Goal: Transaction & Acquisition: Purchase product/service

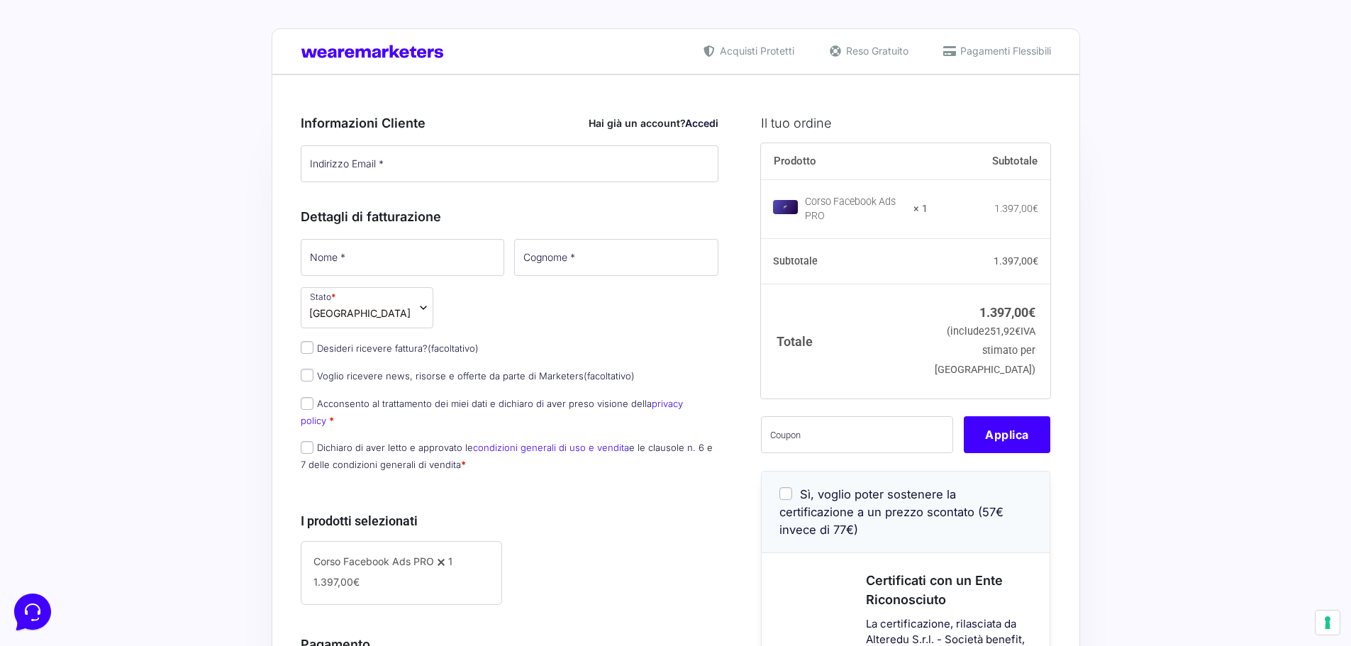
click at [388, 167] on input "Indirizzo Email *" at bounding box center [510, 163] width 418 height 37
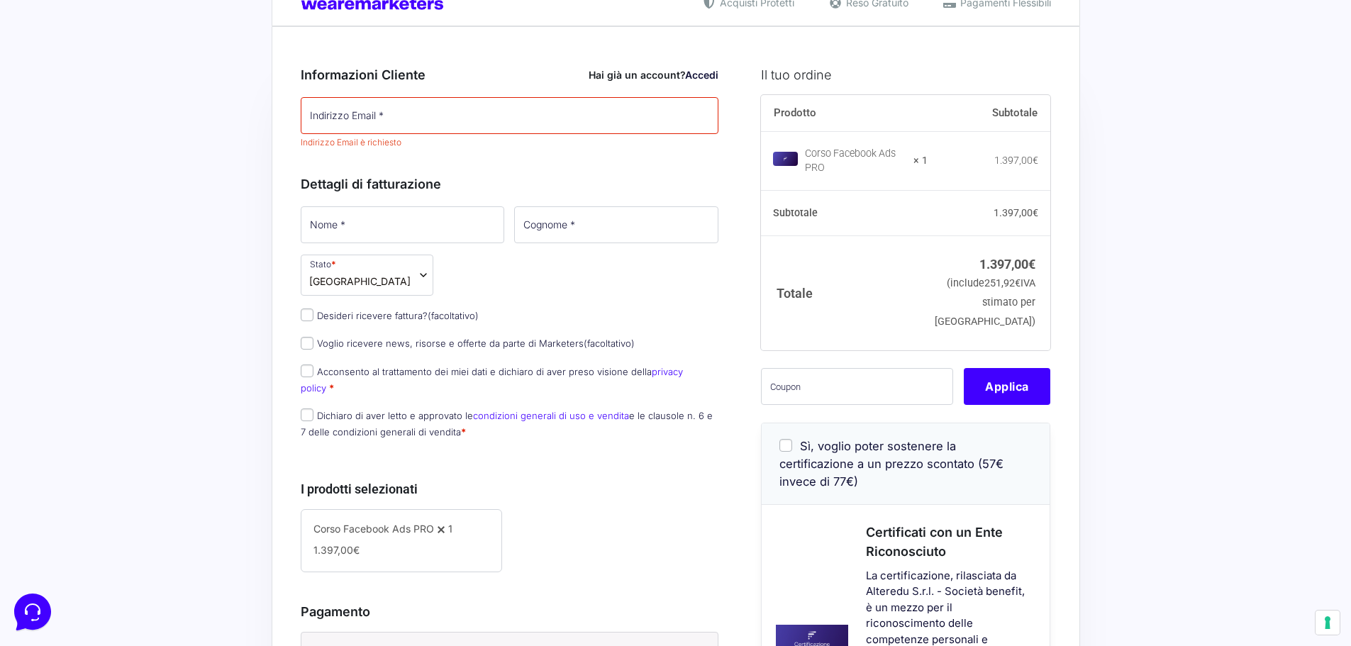
scroll to position [284, 0]
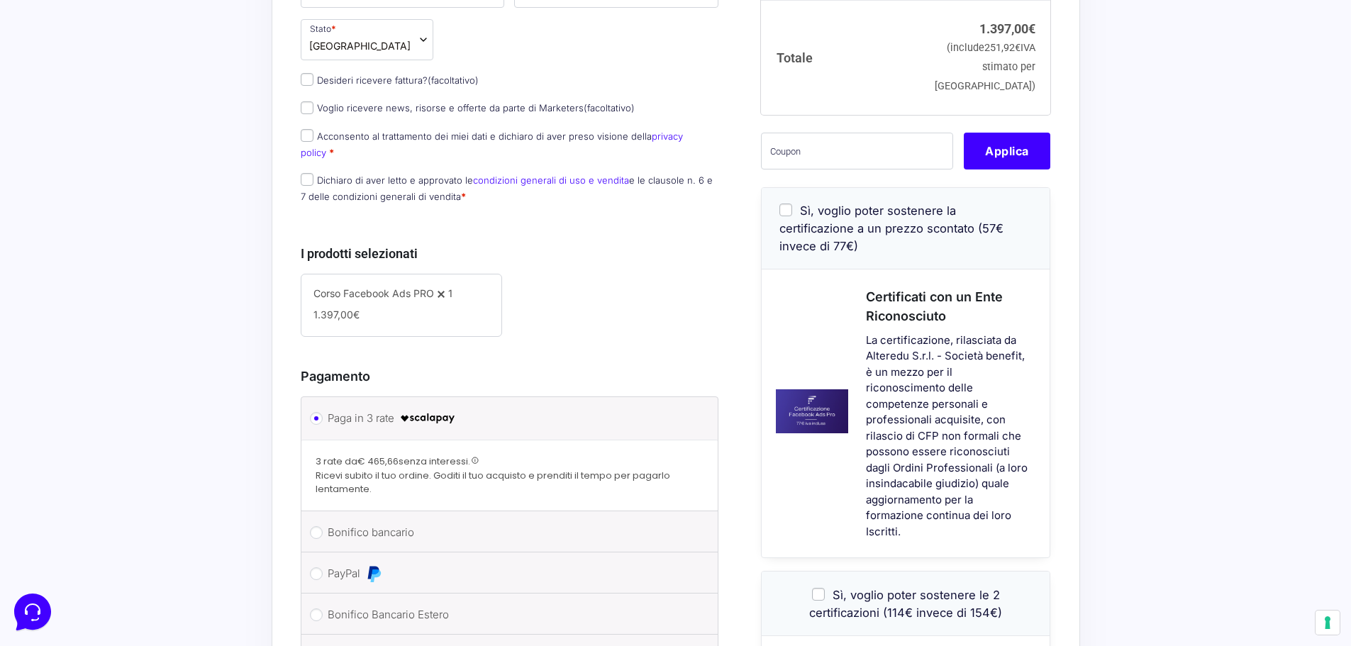
click at [241, 440] on div "Acquisti Protetti Reso Gratuito Pagamenti Flessibili Riepilogo Ordine 1.397,00 …" at bounding box center [675, 386] width 1351 height 1341
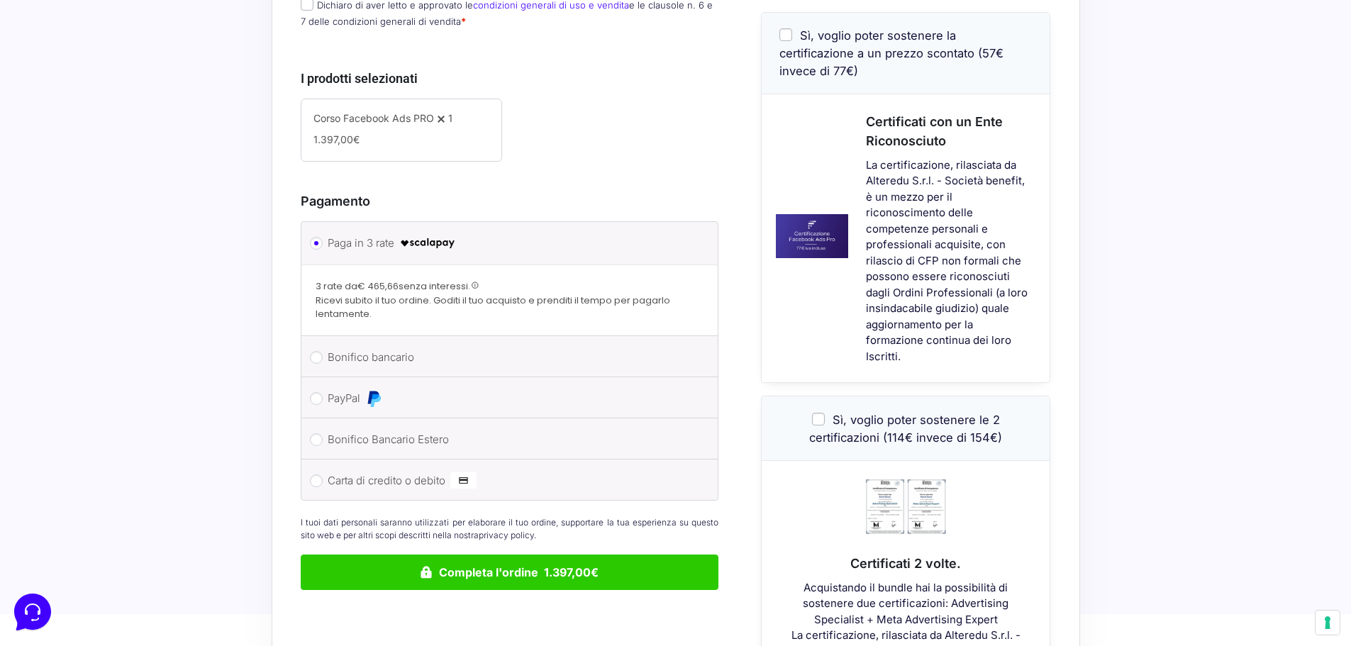
scroll to position [567, 0]
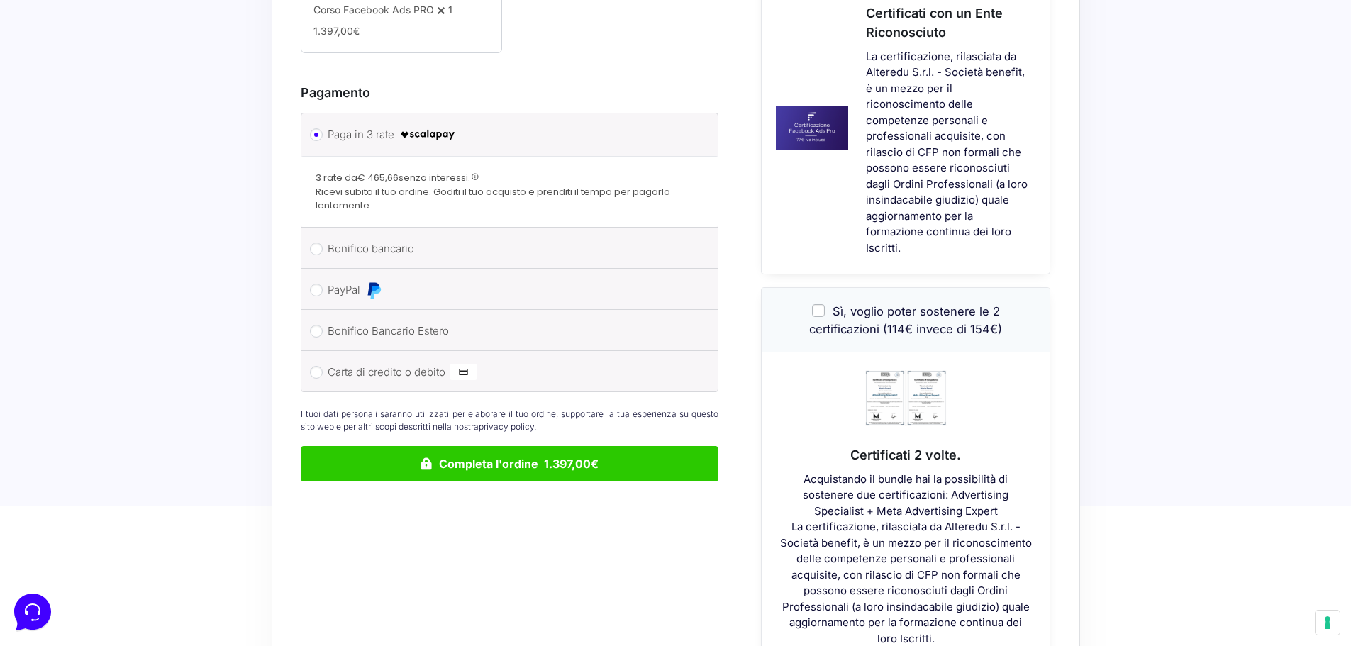
click at [500, 279] on label "PayPal" at bounding box center [508, 289] width 360 height 21
click at [323, 284] on input "PayPal" at bounding box center [316, 290] width 13 height 13
radio input "true"
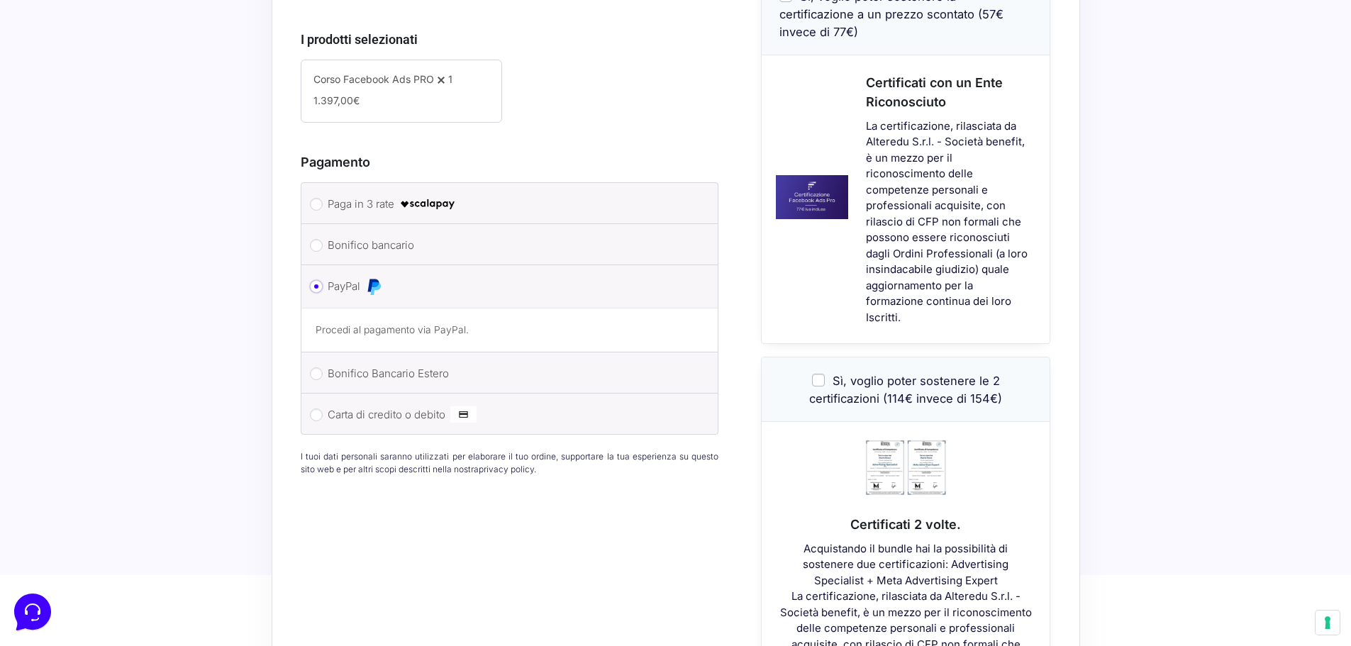
scroll to position [496, 0]
click at [432, 197] on img at bounding box center [427, 205] width 57 height 17
click at [323, 199] on input "Paga in 3 rate" at bounding box center [316, 205] width 13 height 13
radio input "true"
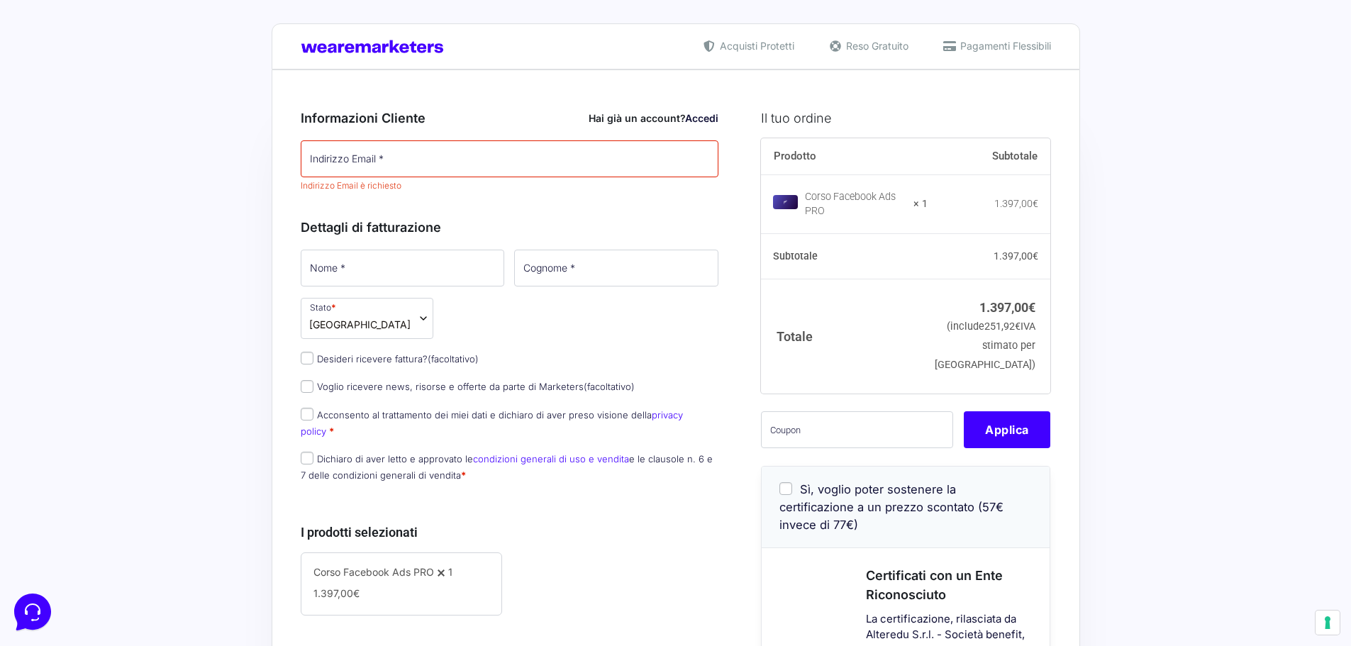
scroll to position [0, 0]
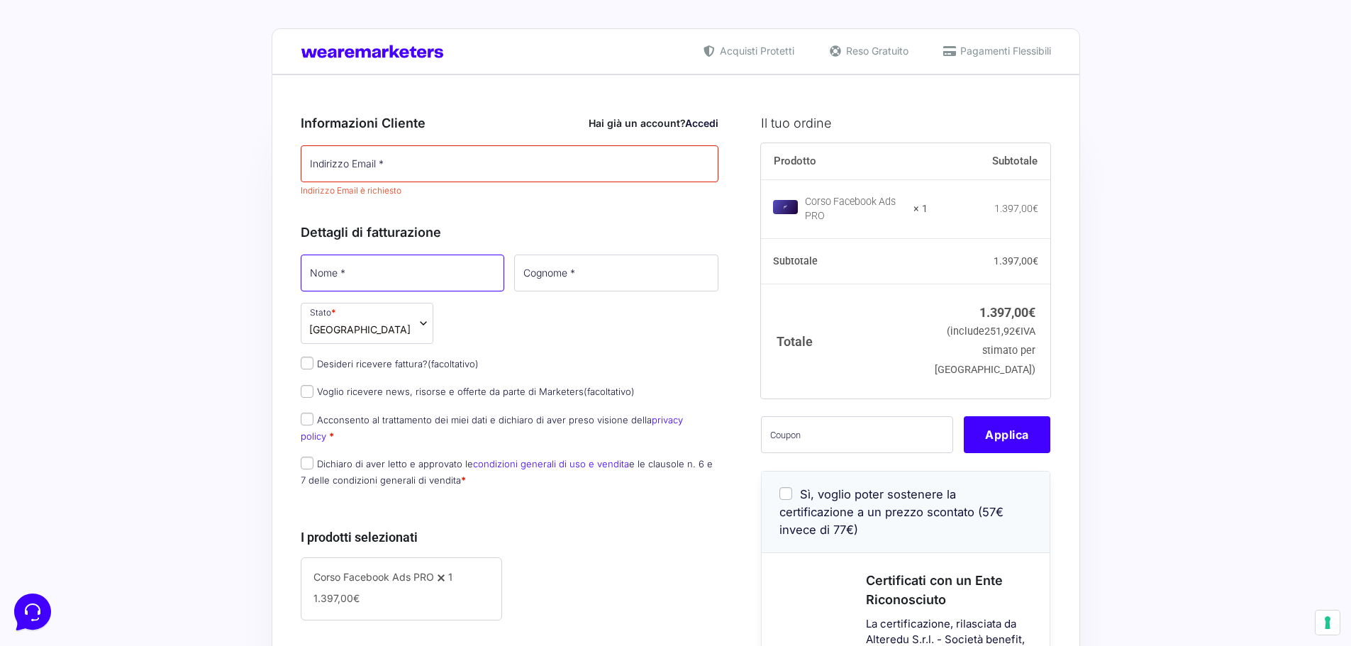
click at [445, 282] on input "Nome *" at bounding box center [403, 273] width 204 height 37
type input "[PERSON_NAME]"
type input "Masut"
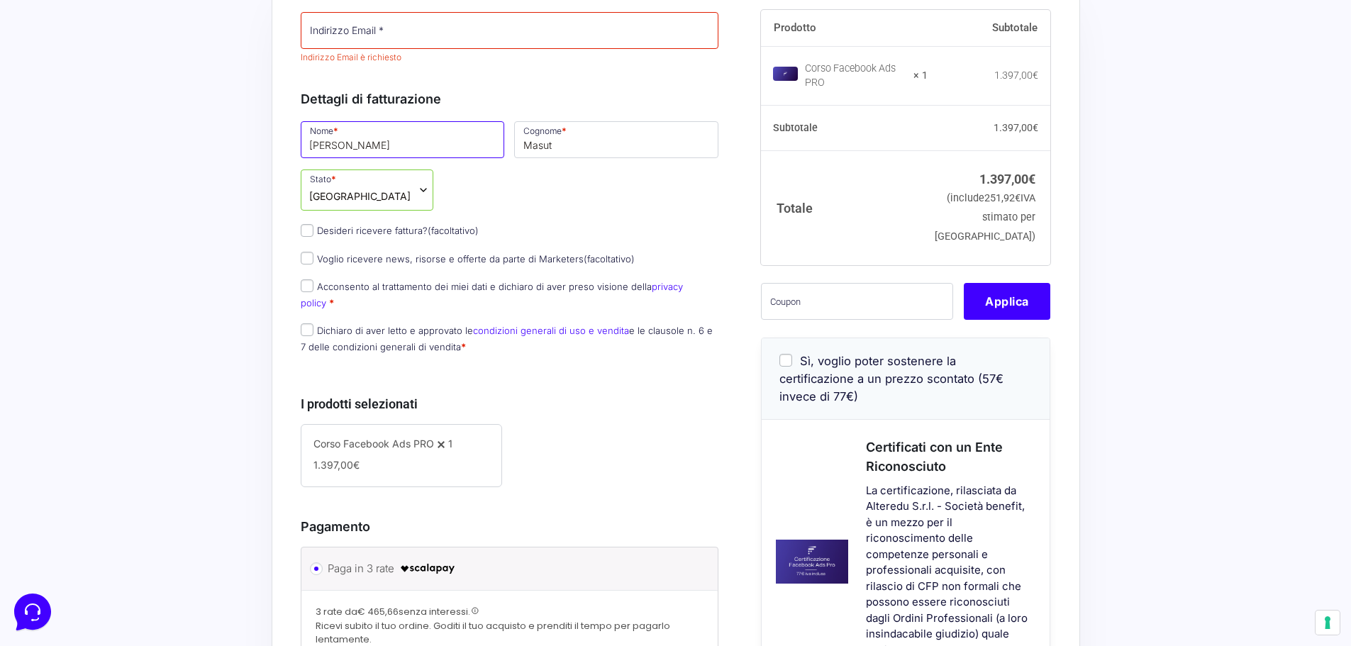
scroll to position [142, 0]
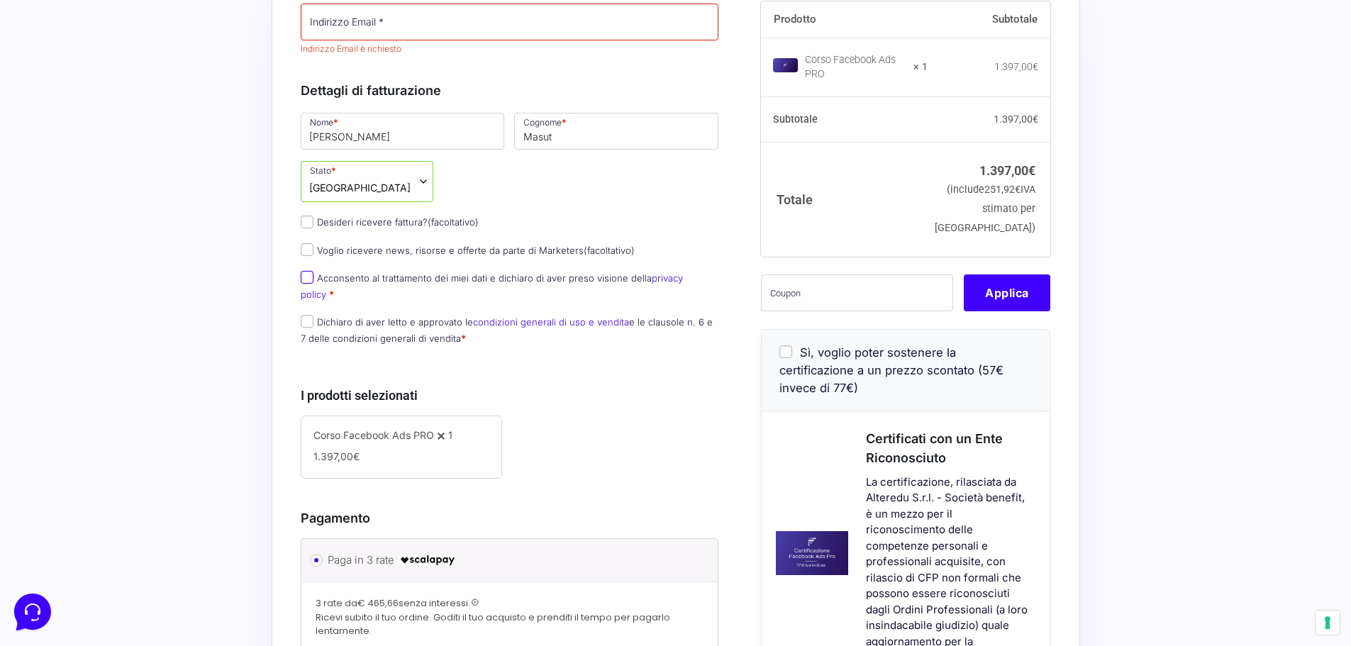
click at [309, 275] on input "Acconsento al trattamento dei miei dati e dichiaro di aver preso visione della …" at bounding box center [307, 277] width 13 height 13
checkbox input "true"
click at [311, 315] on input "Dichiaro di aver letto e approvato le condizioni generali di uso e vendita e le…" at bounding box center [307, 321] width 13 height 13
checkbox input "true"
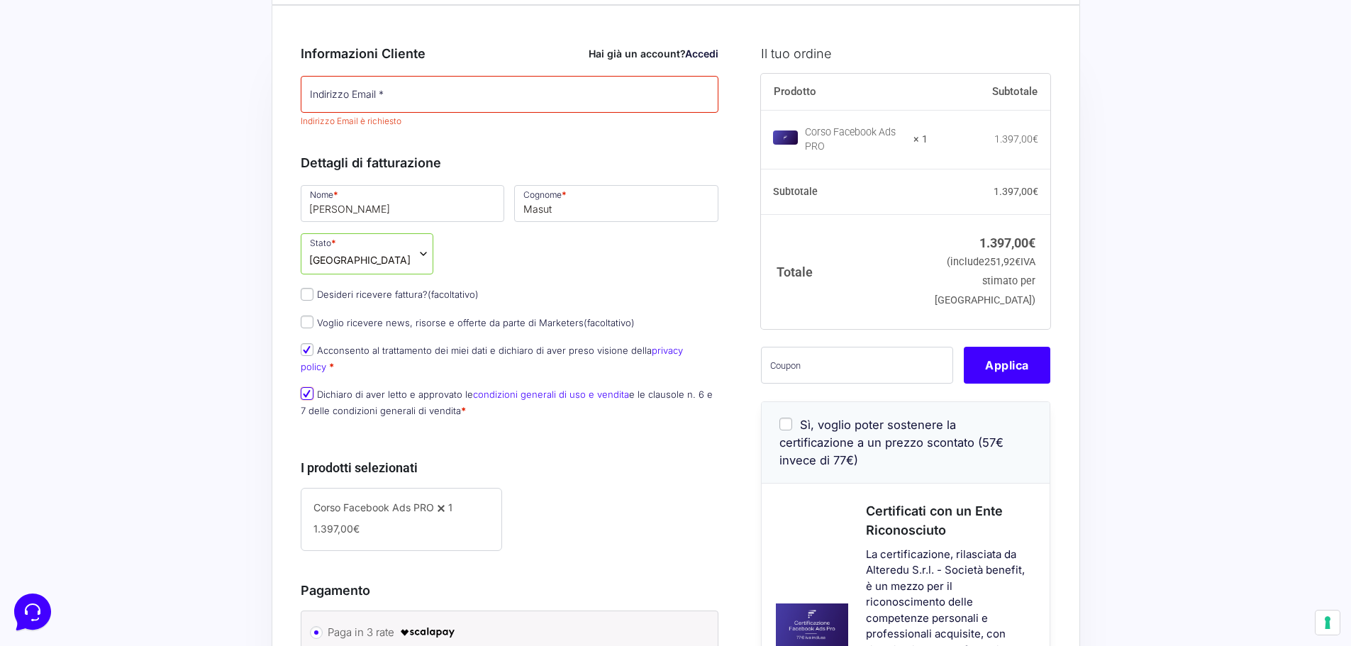
scroll to position [0, 0]
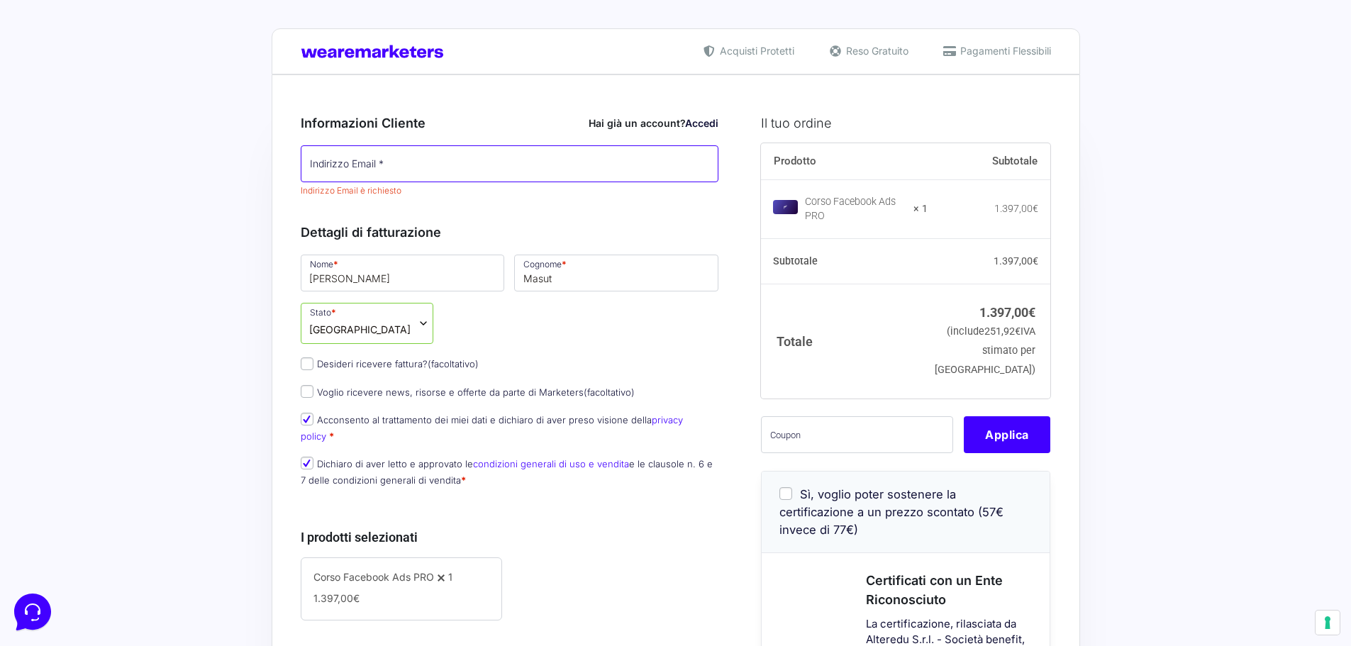
click at [494, 164] on input "Indirizzo Email *" at bounding box center [510, 163] width 418 height 37
type input "[EMAIL_ADDRESS][DOMAIN_NAME]"
click at [567, 316] on div "Nome * [PERSON_NAME] * Masut Stato * Seleziona un paese / una regione… [GEOGRAP…" at bounding box center [510, 374] width 428 height 245
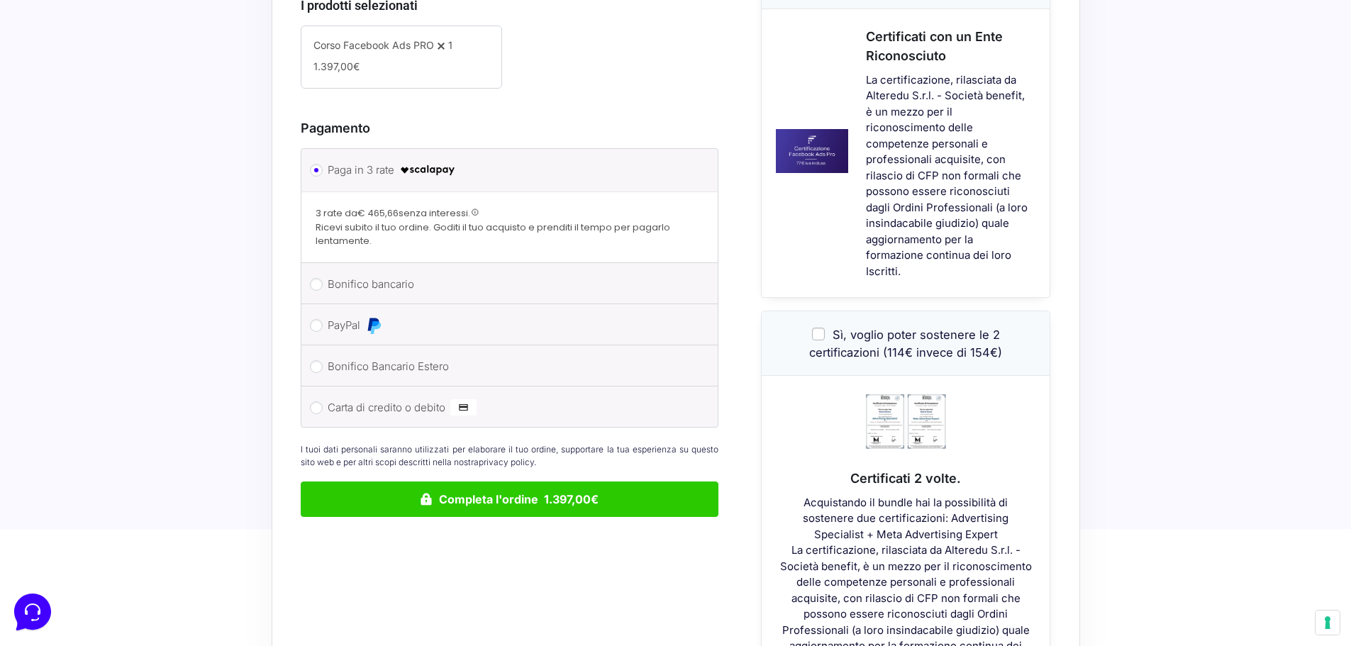
scroll to position [567, 0]
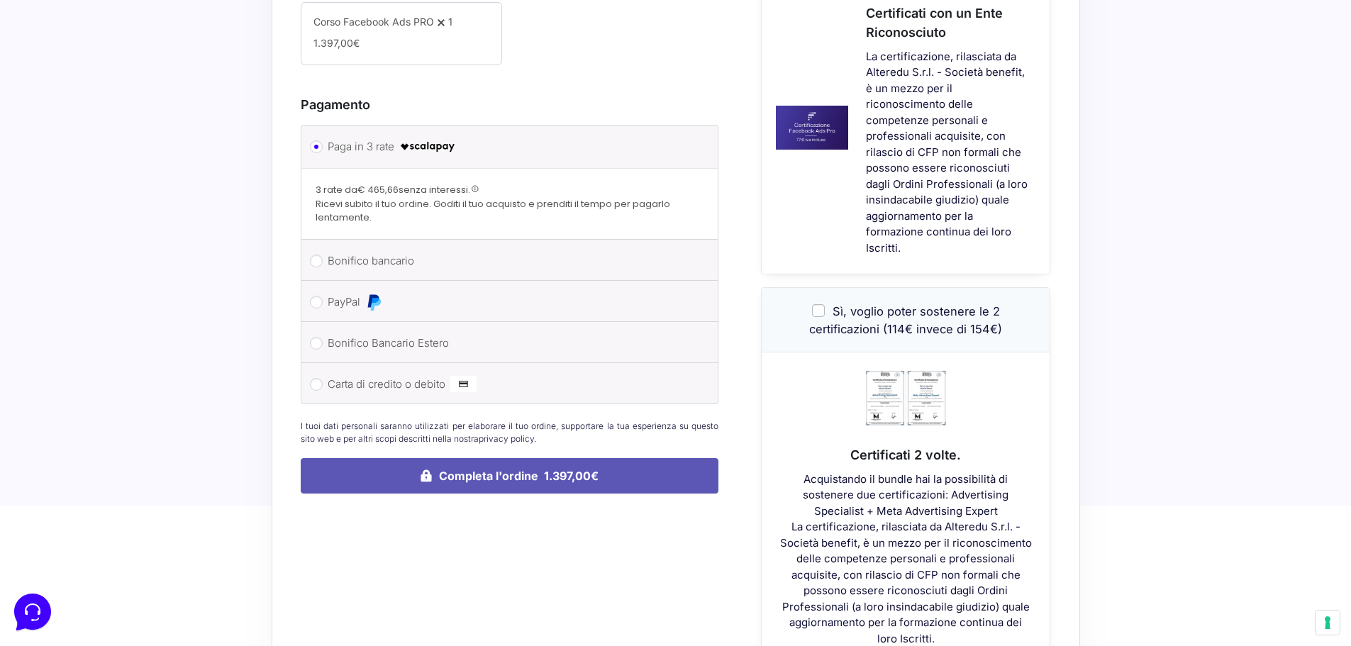
click at [385, 464] on button "Completa l'ordine 1.397,00€" at bounding box center [510, 475] width 418 height 35
